Goal: Find specific page/section: Find specific page/section

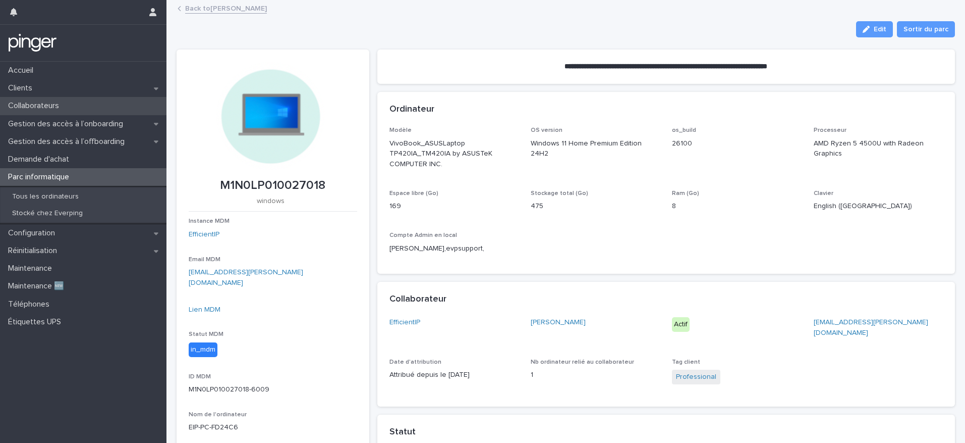
click at [51, 105] on p "Collaborateurs" at bounding box center [35, 106] width 63 height 10
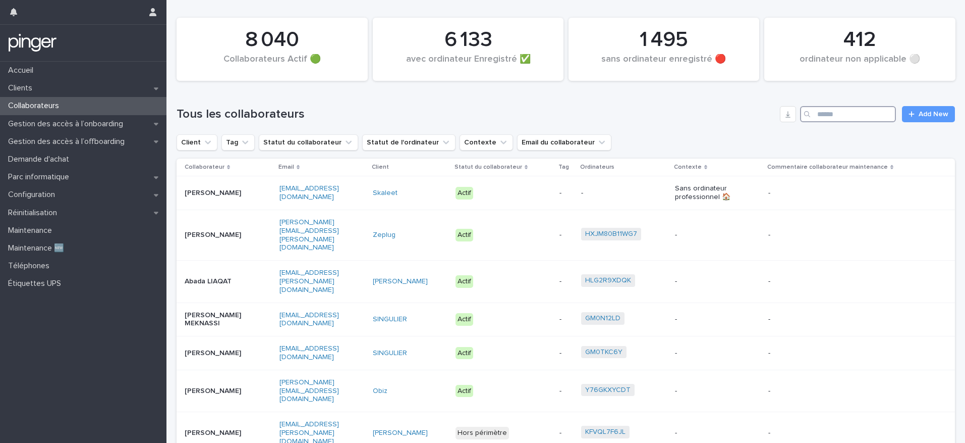
click at [815, 120] on input "Search" at bounding box center [848, 114] width 96 height 16
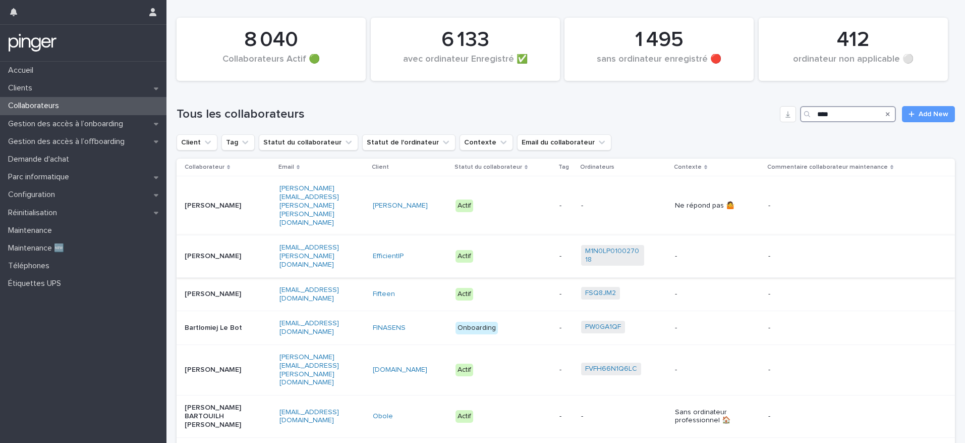
type input "****"
click at [249, 248] on div "Bart RABAUT" at bounding box center [228, 256] width 87 height 17
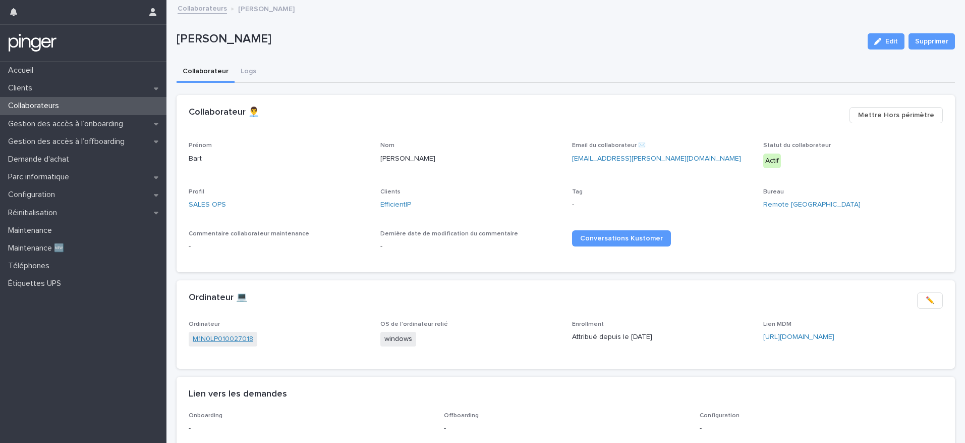
click at [219, 339] on link "M1N0LP010027018" at bounding box center [223, 339] width 61 height 11
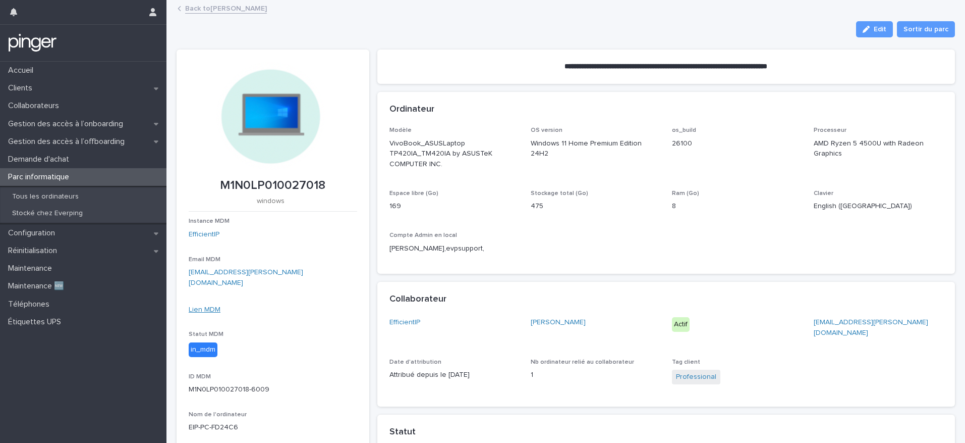
click at [202, 306] on link "Lien MDM" at bounding box center [205, 309] width 32 height 7
click at [212, 233] on link "EfficientIP" at bounding box center [204, 234] width 31 height 11
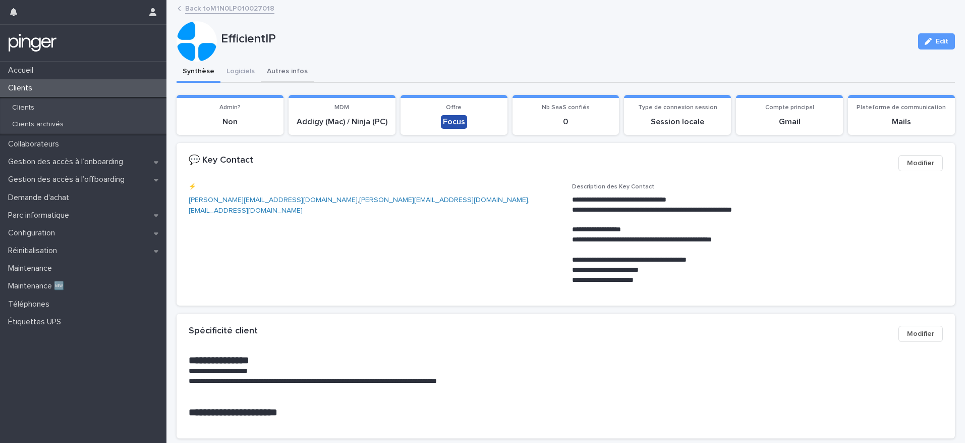
click at [295, 72] on button "Autres infos" at bounding box center [287, 72] width 53 height 21
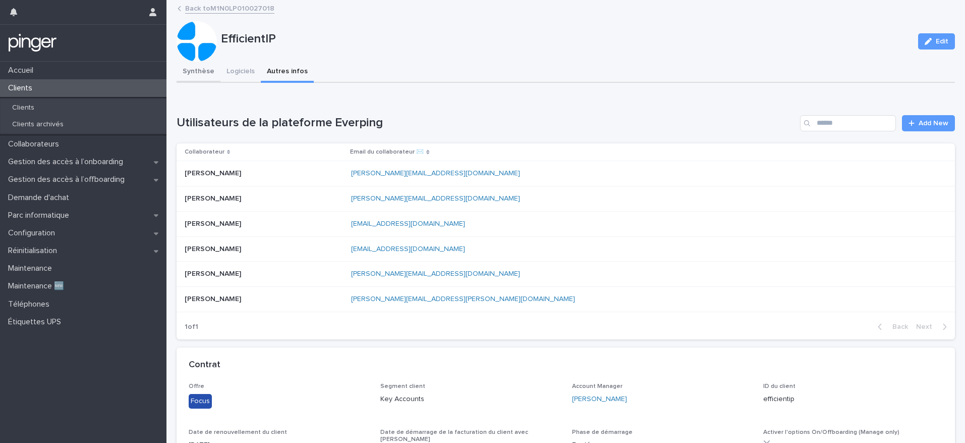
click at [199, 73] on button "Synthèse" at bounding box center [199, 72] width 44 height 21
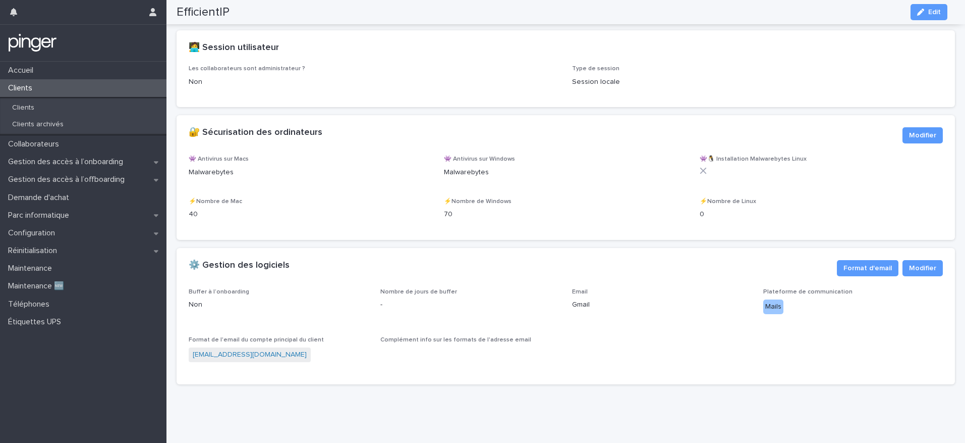
scroll to position [1137, 0]
click at [73, 148] on div "Collaborateurs" at bounding box center [83, 144] width 167 height 18
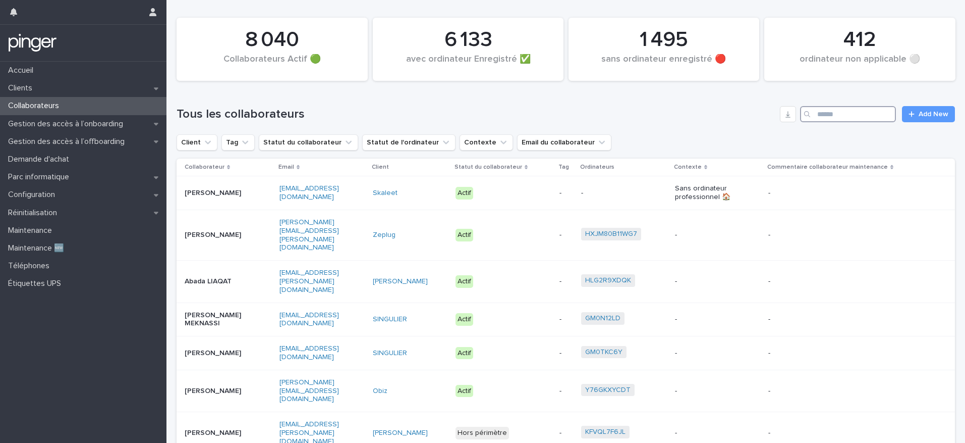
click at [848, 119] on input "Search" at bounding box center [848, 114] width 96 height 16
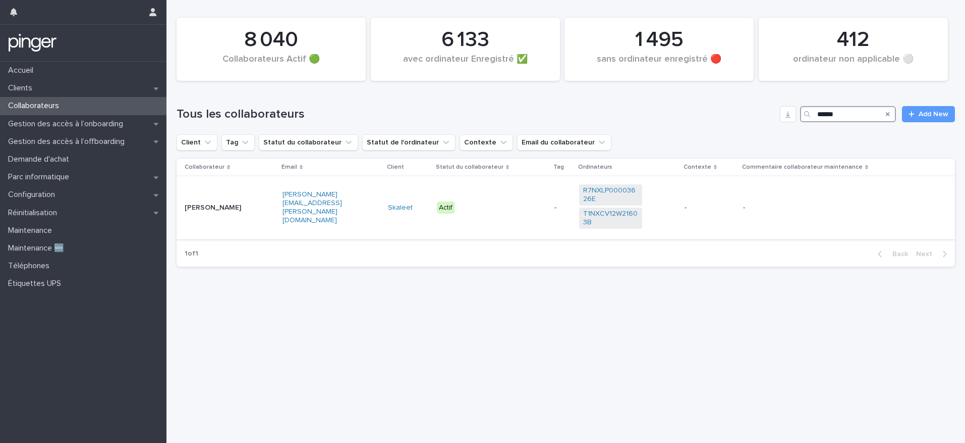
type input "******"
click at [243, 206] on p "[PERSON_NAME]" at bounding box center [216, 207] width 63 height 9
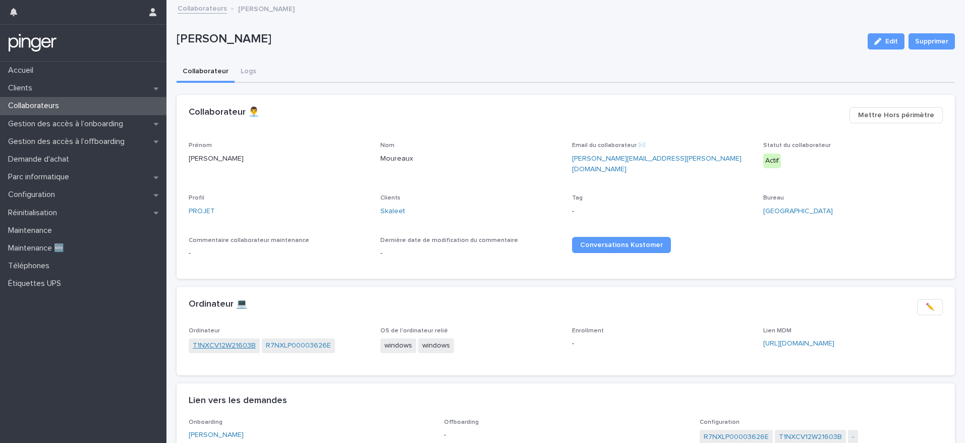
click at [229, 340] on link "T1NXCV12W21603B" at bounding box center [224, 345] width 63 height 11
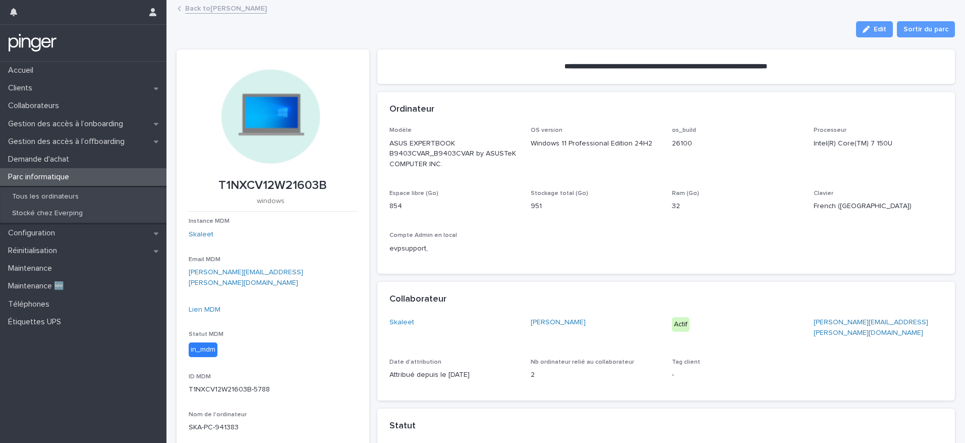
click at [200, 11] on link "Back to Nicolas Moureaux" at bounding box center [226, 8] width 82 height 12
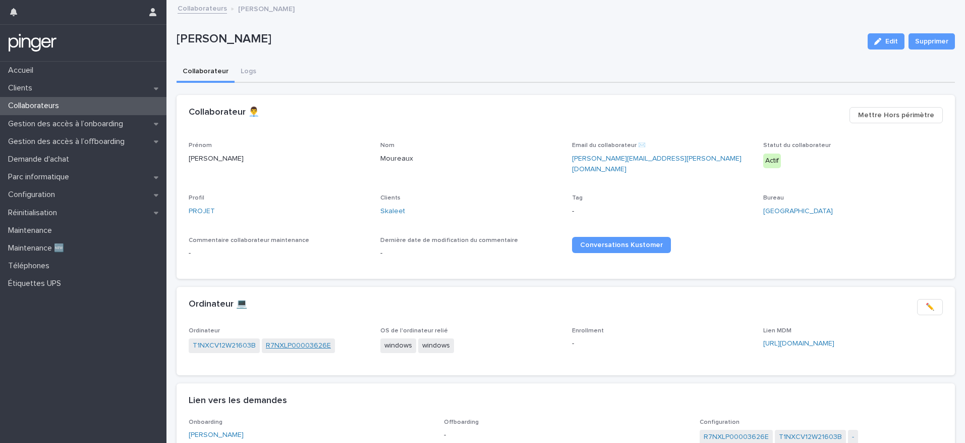
click at [298, 341] on link "R7NXLP00003626E" at bounding box center [298, 345] width 65 height 11
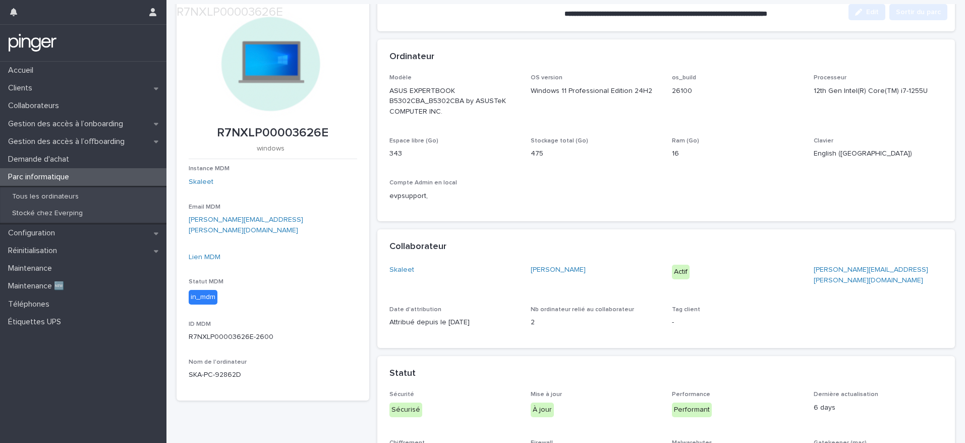
scroll to position [62, 0]
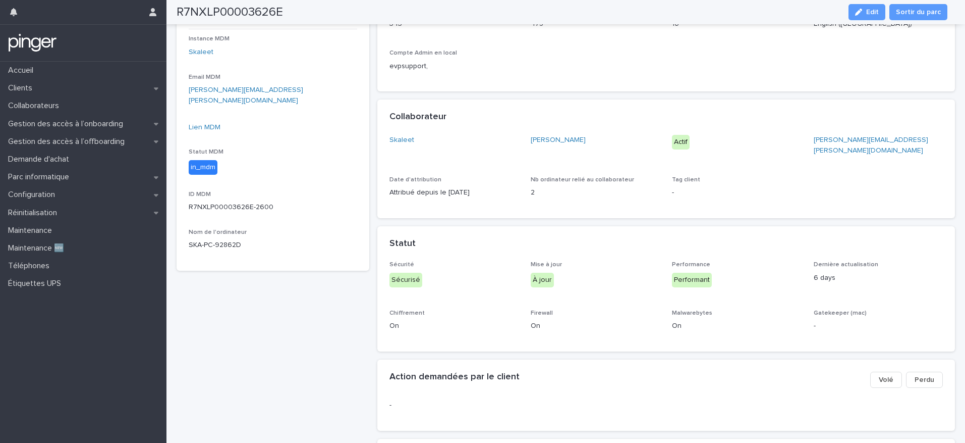
scroll to position [114, 0]
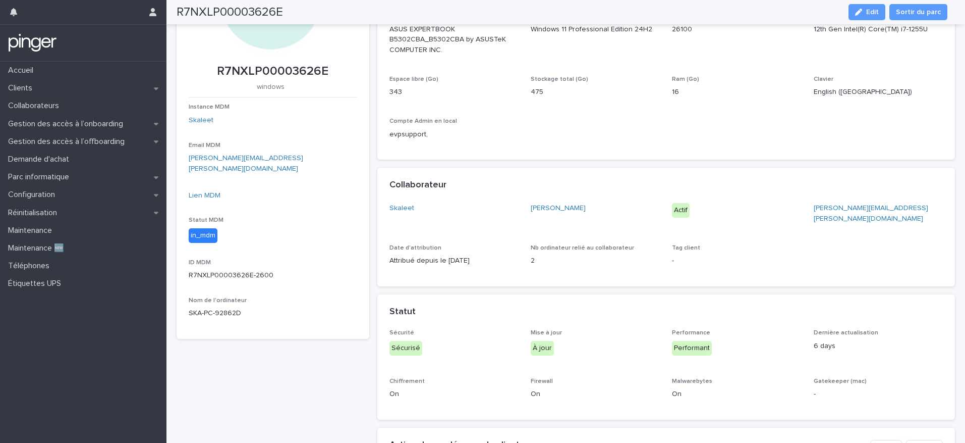
click at [219, 308] on p "SKA-PC-92862D" at bounding box center [273, 313] width 169 height 11
copy div "SKA-PC-92862D Sorry, there was an error saving your record. Please try again. P…"
